Goal: Task Accomplishment & Management: Use online tool/utility

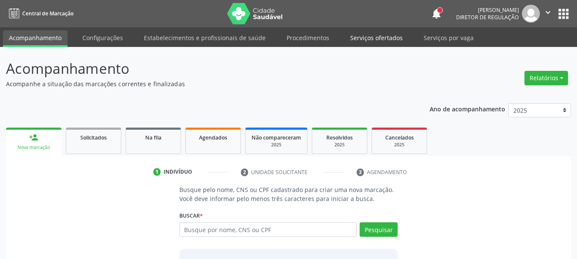
click at [389, 35] on link "Serviços ofertados" at bounding box center [376, 37] width 64 height 15
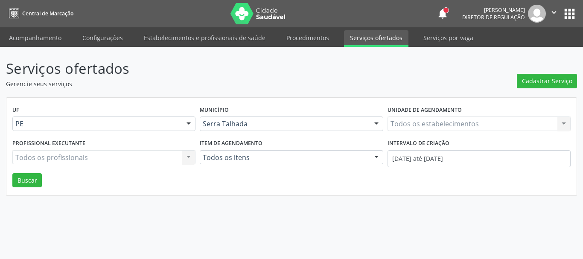
click at [449, 124] on div "Todos os estabelecimentos Todos os estabelecimentos Nenhum resultado encontrado…" at bounding box center [479, 124] width 183 height 15
click at [568, 125] on div "Todos os estabelecimentos Todos os estabelecimentos Nenhum resultado encontrado…" at bounding box center [479, 124] width 183 height 15
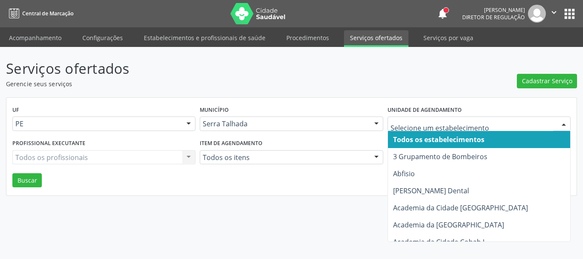
click at [493, 123] on input "text" at bounding box center [472, 128] width 163 height 17
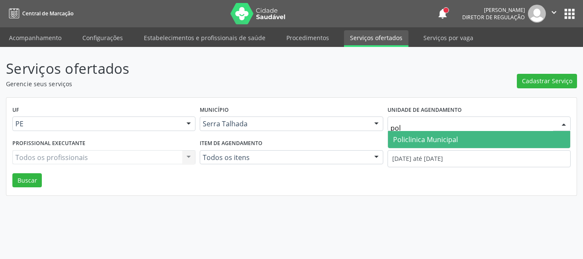
type input "poli"
click at [490, 139] on span "Policlinica Municipal" at bounding box center [479, 139] width 182 height 17
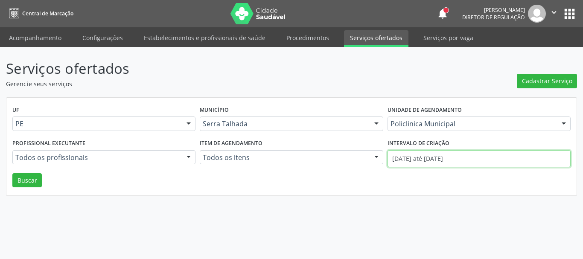
click at [447, 158] on input "[DATE] até [DATE]" at bounding box center [479, 158] width 183 height 17
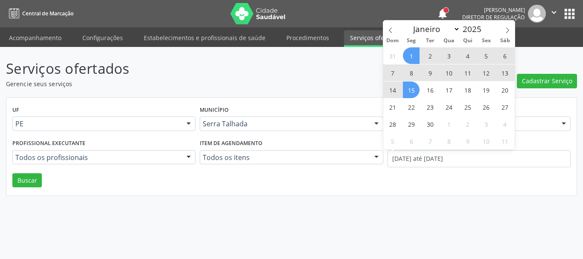
click at [409, 58] on span "1" at bounding box center [411, 55] width 17 height 17
type input "[DATE]"
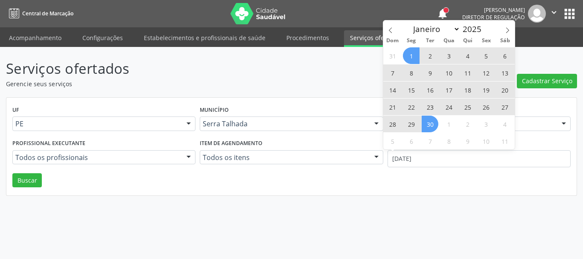
click at [426, 128] on span "30" at bounding box center [430, 124] width 17 height 17
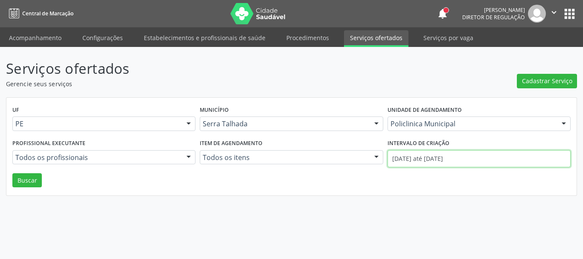
click at [429, 158] on input "[DATE] até [DATE]" at bounding box center [479, 158] width 183 height 17
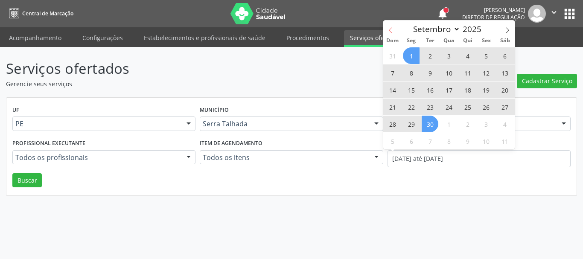
drag, startPoint x: 392, startPoint y: 27, endPoint x: 391, endPoint y: 32, distance: 4.6
click at [391, 28] on icon at bounding box center [391, 30] width 6 height 6
select select "7"
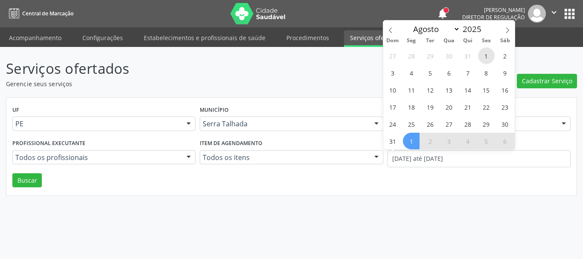
click at [489, 57] on span "1" at bounding box center [486, 55] width 17 height 17
type input "01/08/2025"
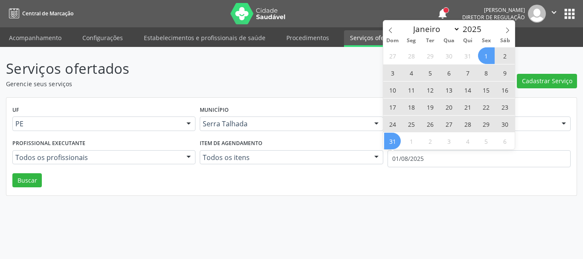
click at [398, 140] on span "31" at bounding box center [392, 141] width 17 height 17
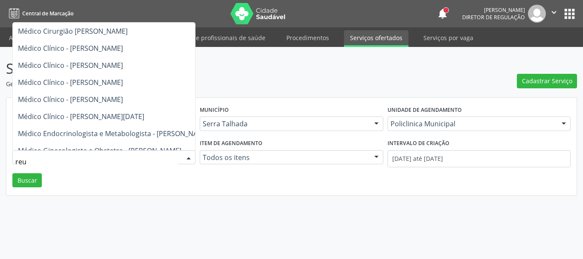
type input "reum"
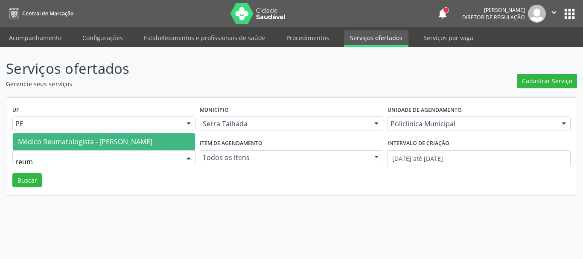
click at [125, 139] on span "Médico Reumatologista - [PERSON_NAME]" at bounding box center [85, 141] width 134 height 9
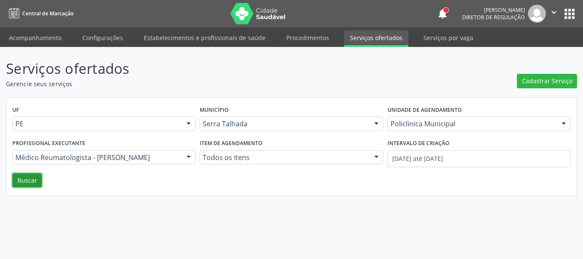
click at [30, 185] on button "Buscar" at bounding box center [26, 180] width 29 height 15
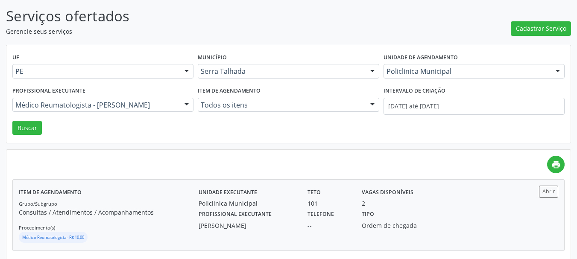
scroll to position [63, 0]
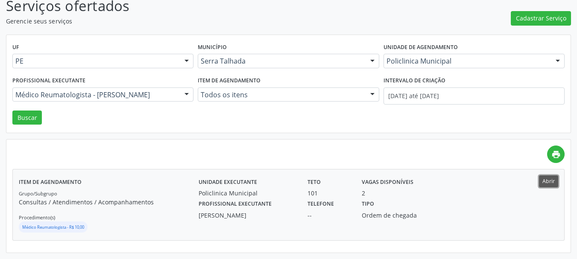
click at [555, 180] on button "Abrir" at bounding box center [548, 181] width 19 height 12
